Goal: Information Seeking & Learning: Learn about a topic

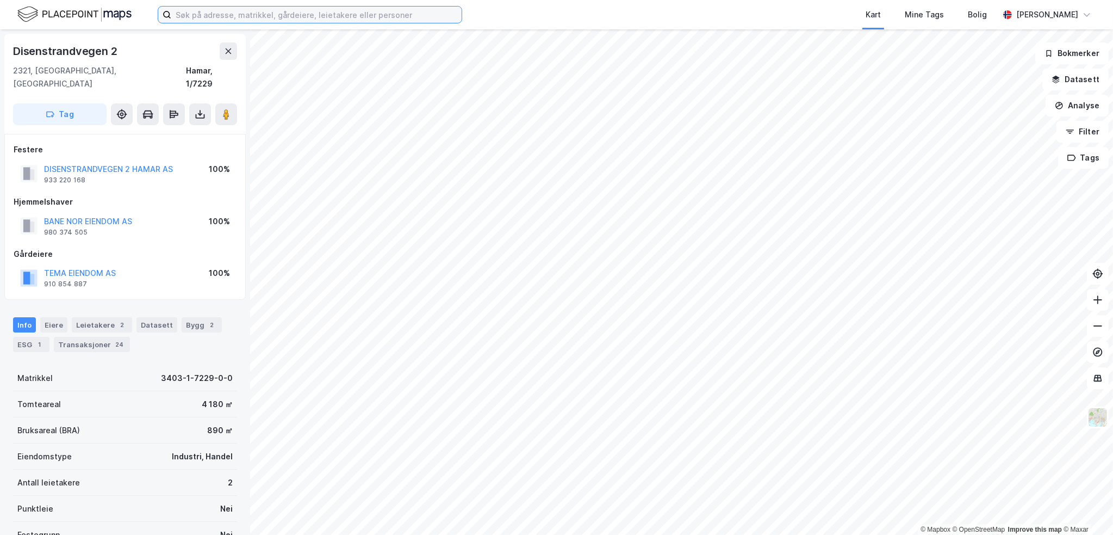
click at [224, 15] on input at bounding box center [316, 15] width 290 height 16
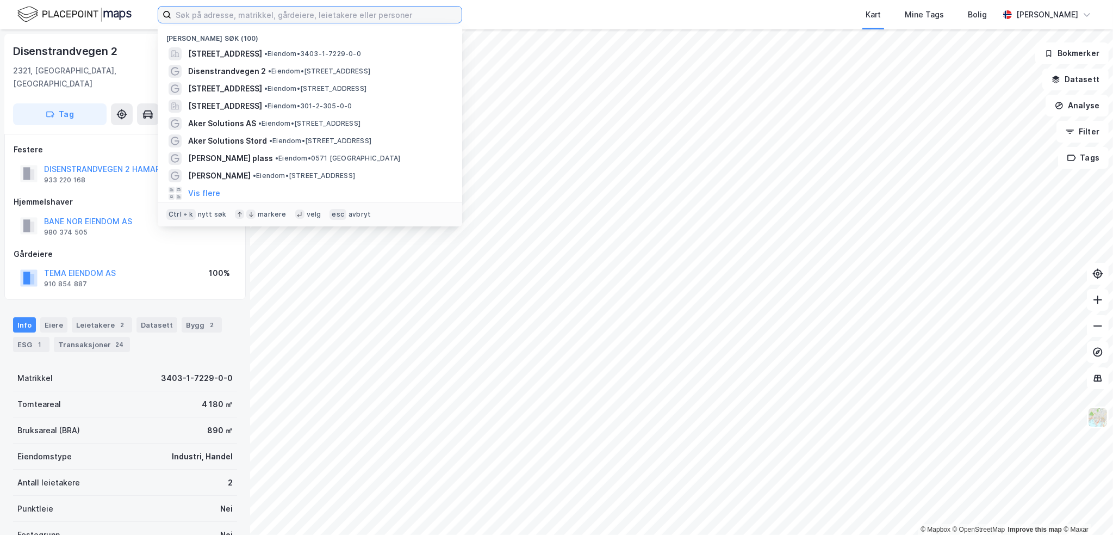
paste input "Dydens vei 18"
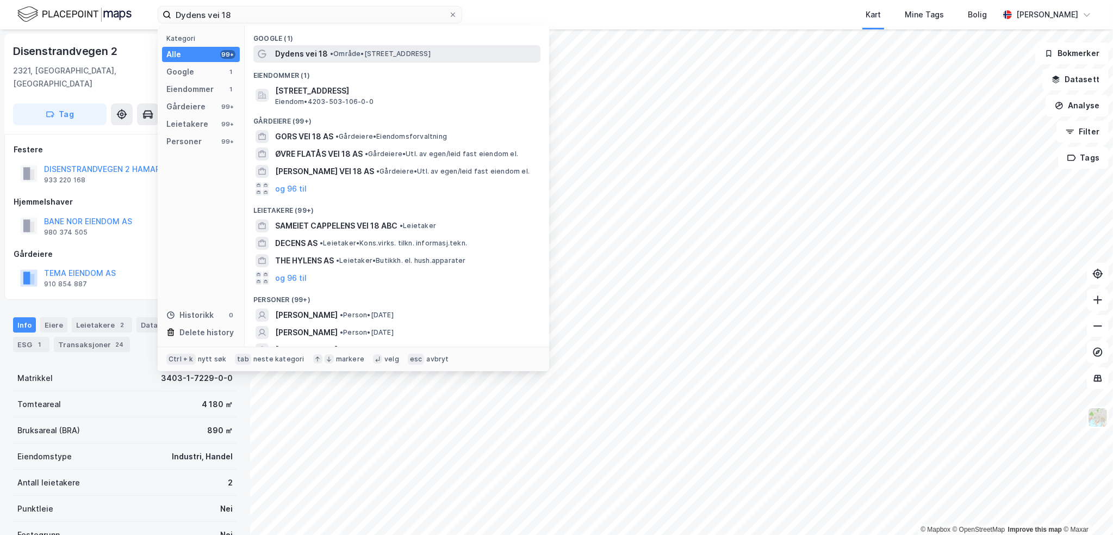
click at [422, 54] on span "• Område • [STREET_ADDRESS]" at bounding box center [380, 53] width 101 height 9
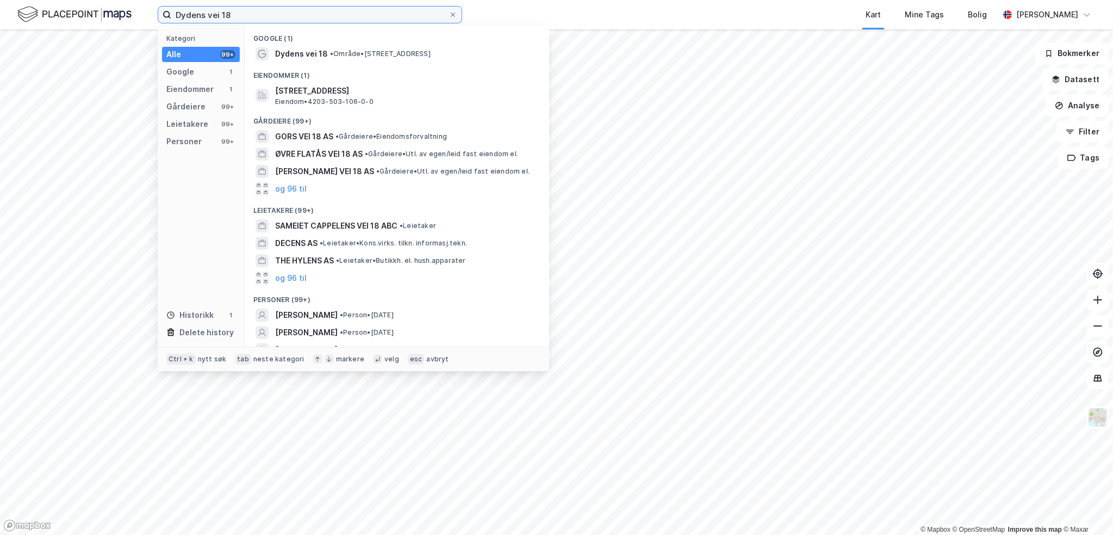
drag, startPoint x: 243, startPoint y: 8, endPoint x: 111, endPoint y: 13, distance: 132.2
click at [111, 13] on div "Dydens vei 18 Kategori Alle 99+ Google 1 Eiendommer 1 Gårdeiere 99+ Leietakere …" at bounding box center [556, 14] width 1113 height 29
paste input "Flyplassveien 4"
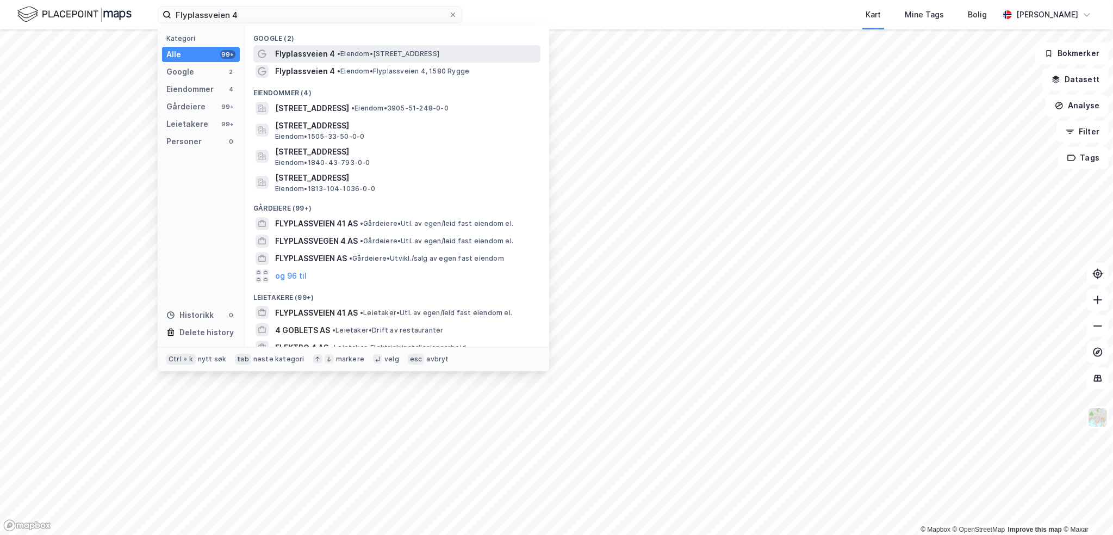
click at [439, 51] on span "• Eiendom • [STREET_ADDRESS]" at bounding box center [388, 53] width 102 height 9
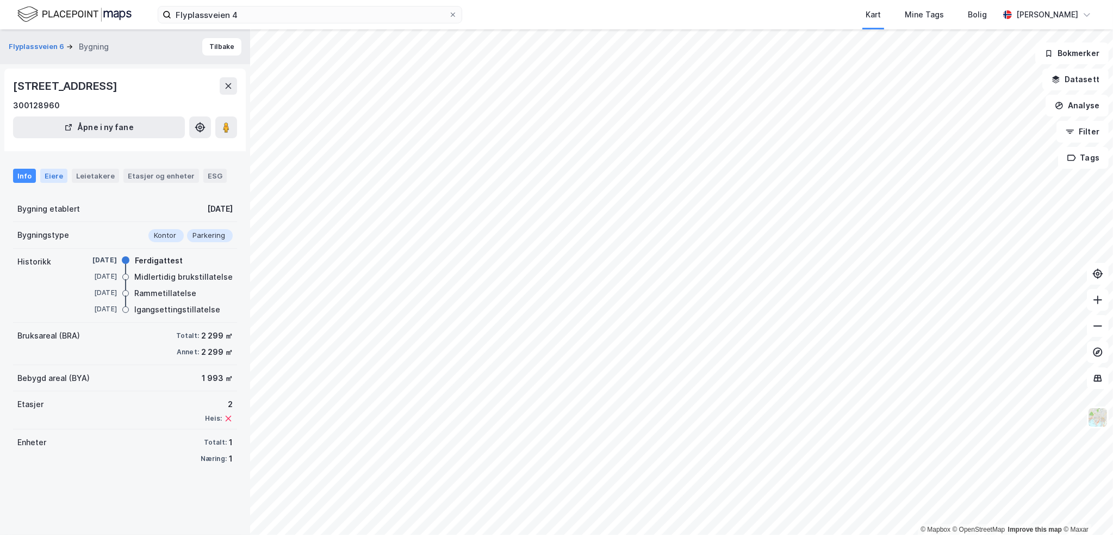
click at [54, 176] on div "Eiere" at bounding box center [53, 176] width 27 height 14
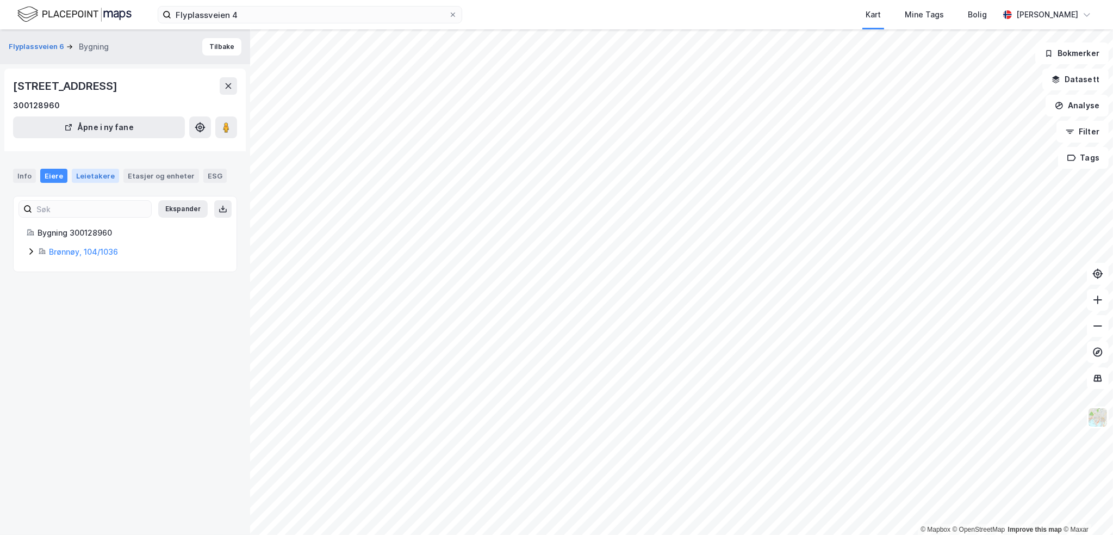
click at [85, 176] on div "Leietakere" at bounding box center [95, 176] width 47 height 14
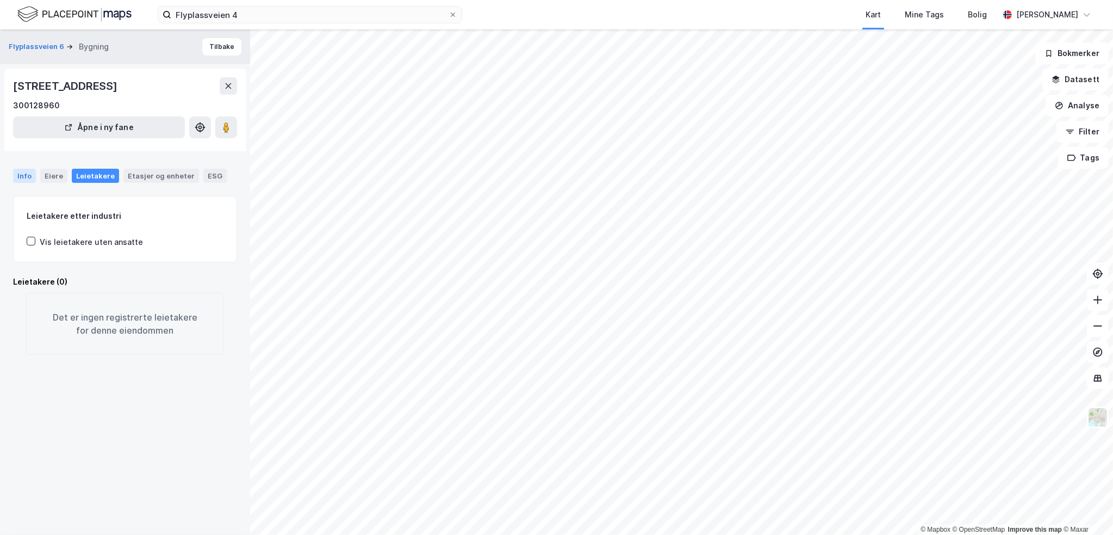
click at [33, 177] on div "Info" at bounding box center [24, 176] width 23 height 14
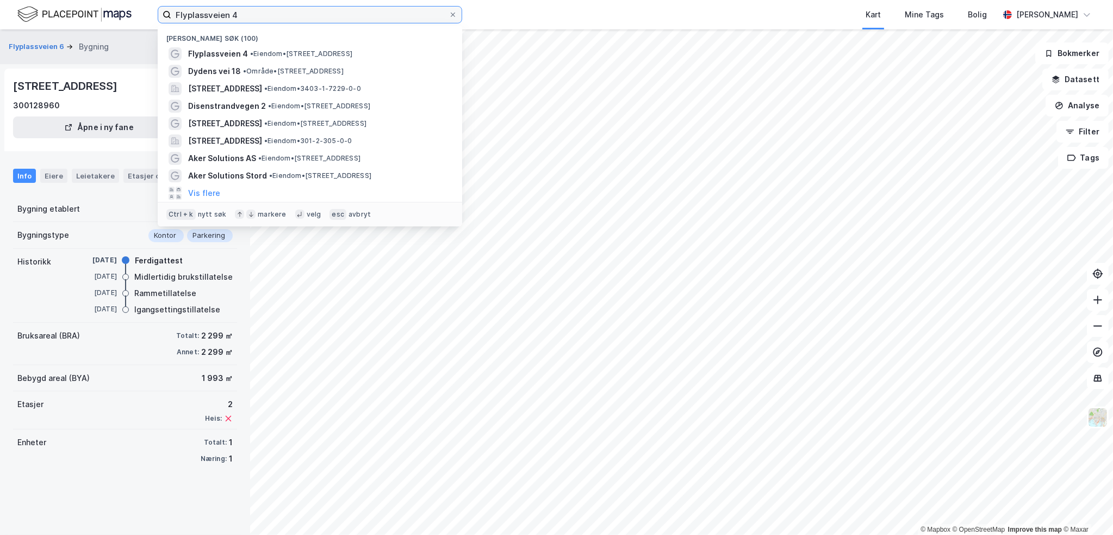
drag, startPoint x: 253, startPoint y: 13, endPoint x: 114, endPoint y: 17, distance: 138.8
click at [115, 15] on div "Flyplassveien 4 Nylige søk (100) Flyplassveien 4 • Eiendom • [STREET_ADDRESS] •…" at bounding box center [556, 14] width 1113 height 29
paste input "Skytterhu"
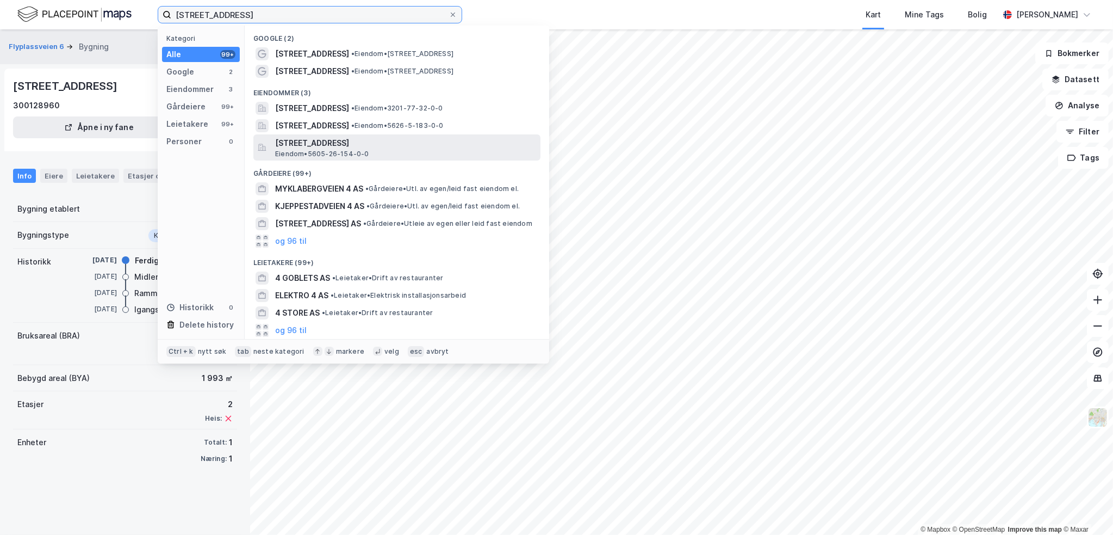
type input "[STREET_ADDRESS]"
click at [381, 143] on span "[STREET_ADDRESS]" at bounding box center [405, 143] width 261 height 13
